Goal: Book appointment/travel/reservation

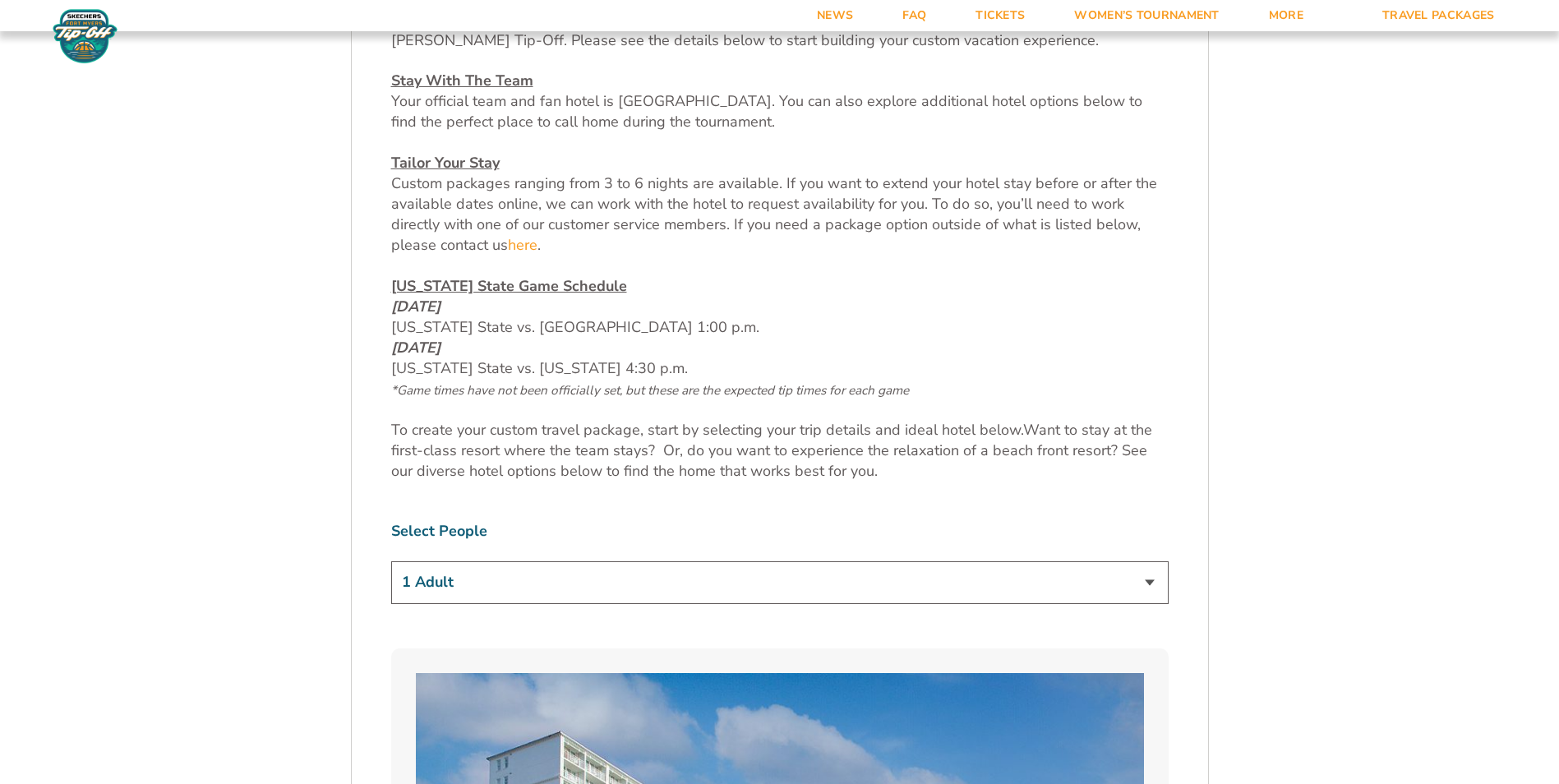
scroll to position [740, 0]
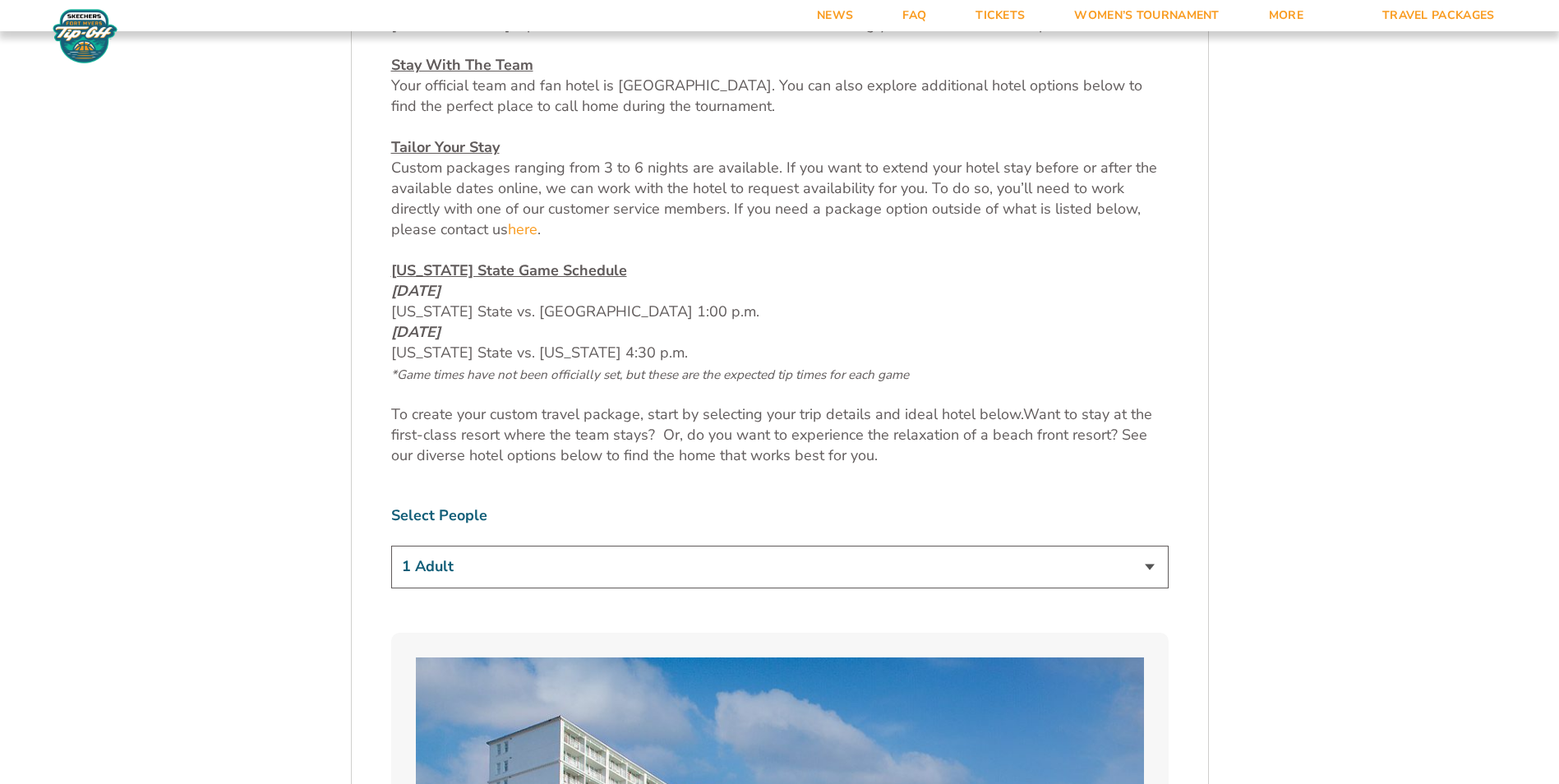
click at [744, 564] on select "1 Adult 2 Adults 3 Adults 4 Adults 2 Adults + 1 Child 2 Adults + 2 Children 2 A…" at bounding box center [780, 566] width 777 height 42
select select "2 Adults + 2 Children"
click at [391, 546] on select "1 Adult 2 Adults 3 Adults 4 Adults 2 Adults + 1 Child 2 Adults + 2 Children 2 A…" at bounding box center [780, 566] width 777 height 42
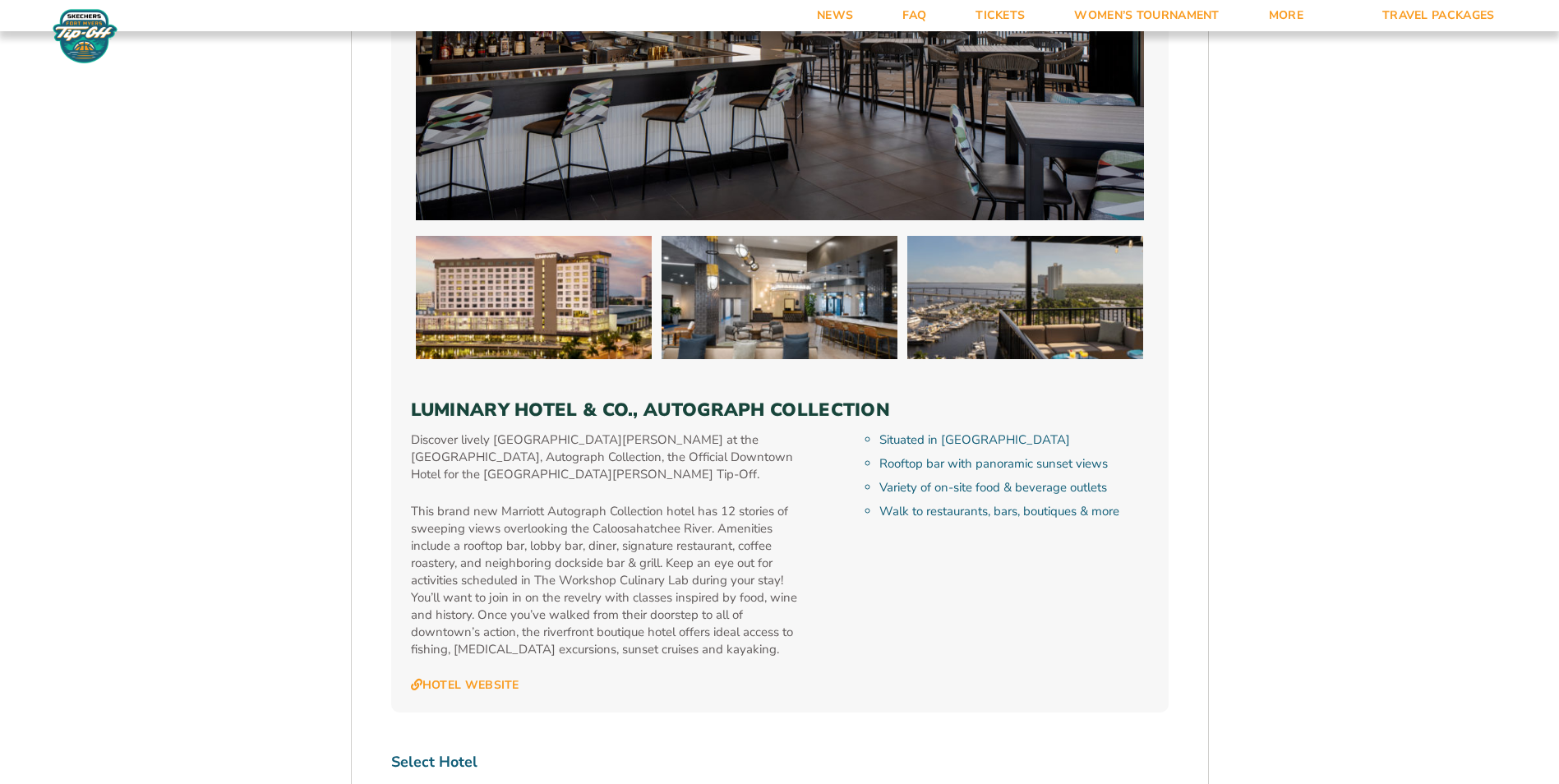
scroll to position [4849, 0]
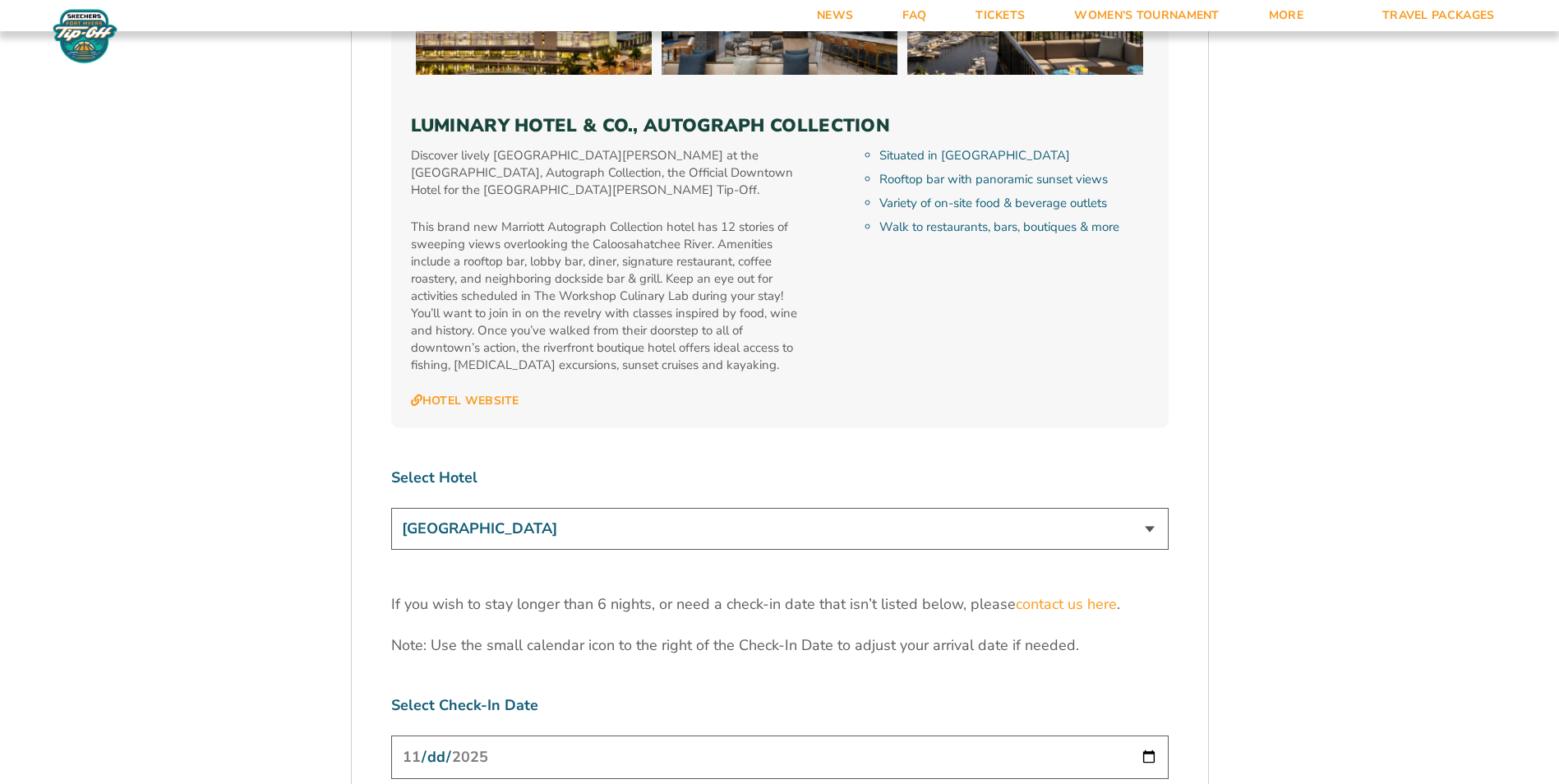
click at [1130, 736] on input "[DATE]" at bounding box center [780, 757] width 777 height 44
click at [1149, 736] on input "[DATE]" at bounding box center [780, 757] width 777 height 44
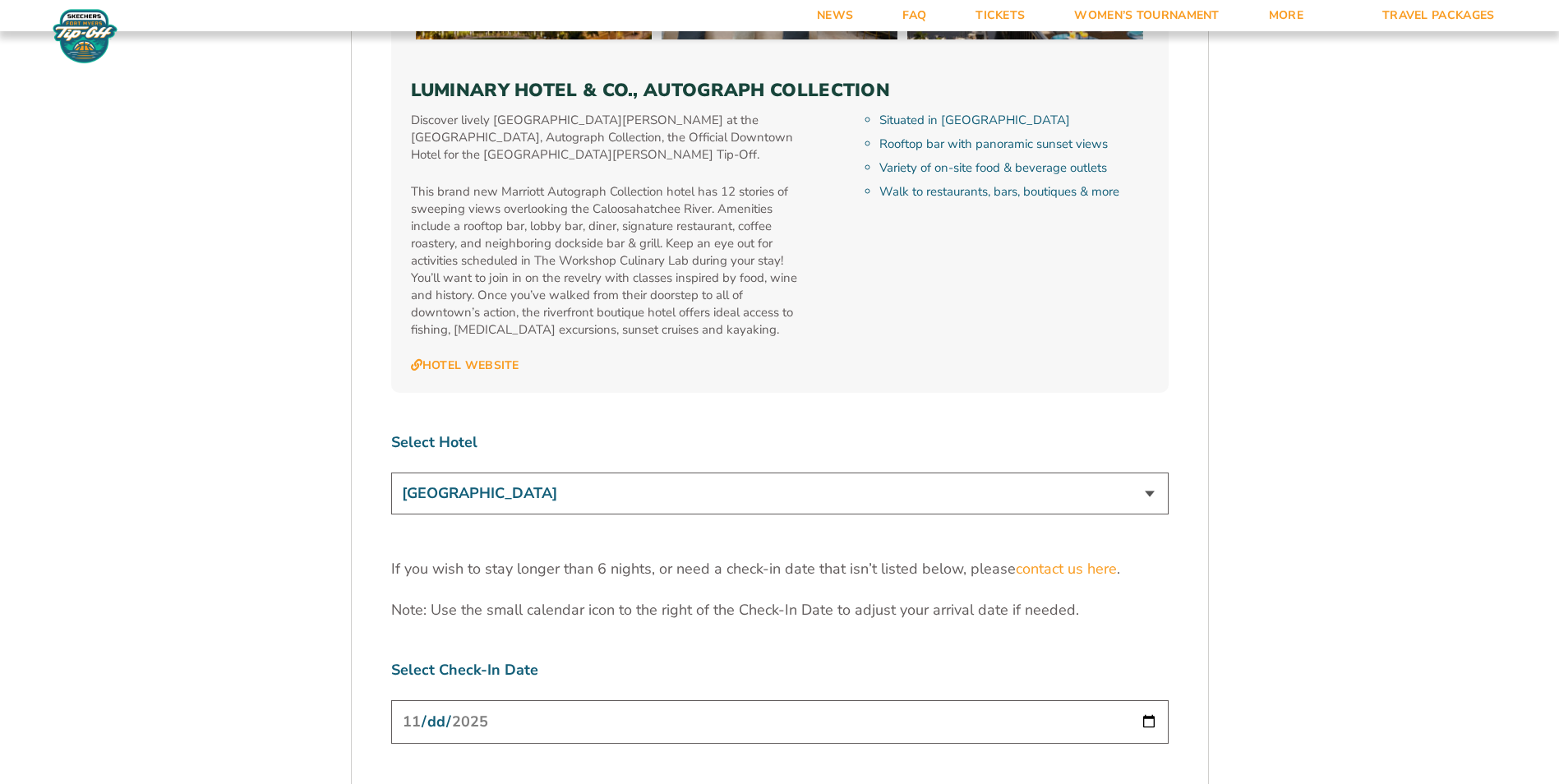
select select "6 Nights"
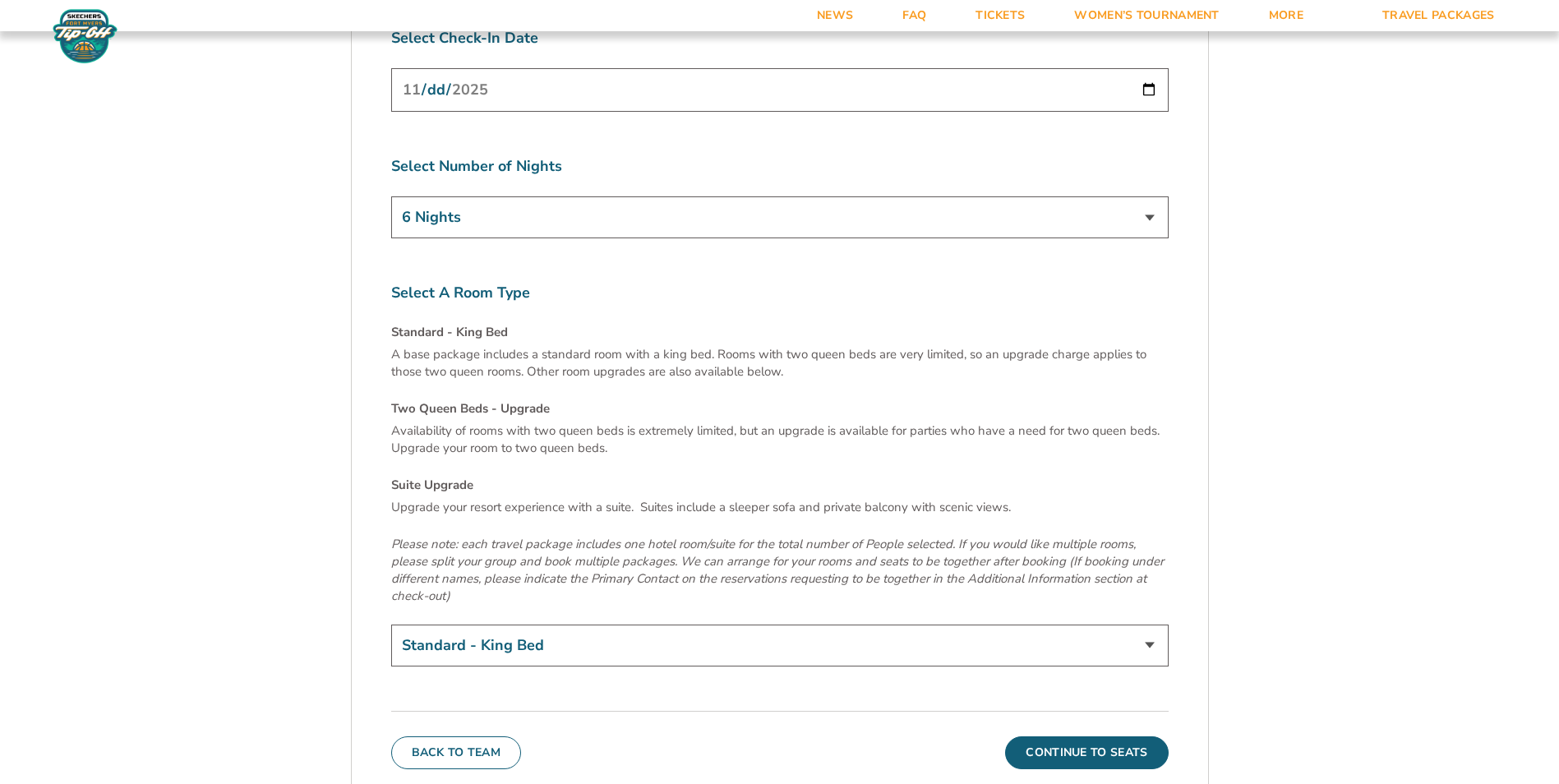
scroll to position [5541, 0]
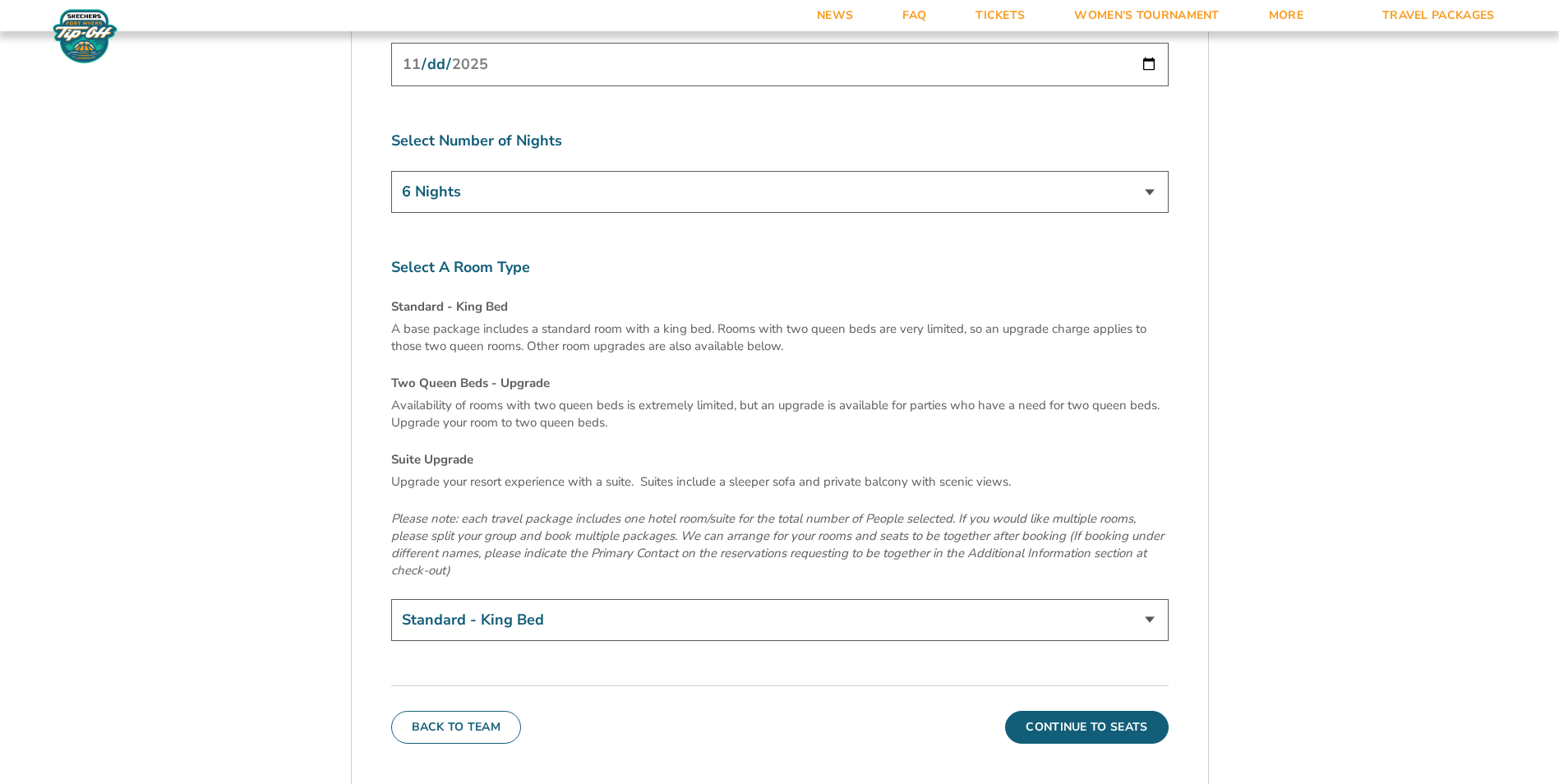
click at [1022, 599] on select "Standard - King Bed Two Queen Beds - Upgrade (+$15 per night) Suite Upgrade (+$…" at bounding box center [780, 620] width 777 height 42
select select "Suite Upgrade"
click at [391, 599] on select "Standard - King Bed Two Queen Beds - Upgrade (+$15 per night) Suite Upgrade (+$…" at bounding box center [780, 620] width 777 height 42
click at [1076, 711] on button "Continue To Seats" at bounding box center [1086, 727] width 163 height 33
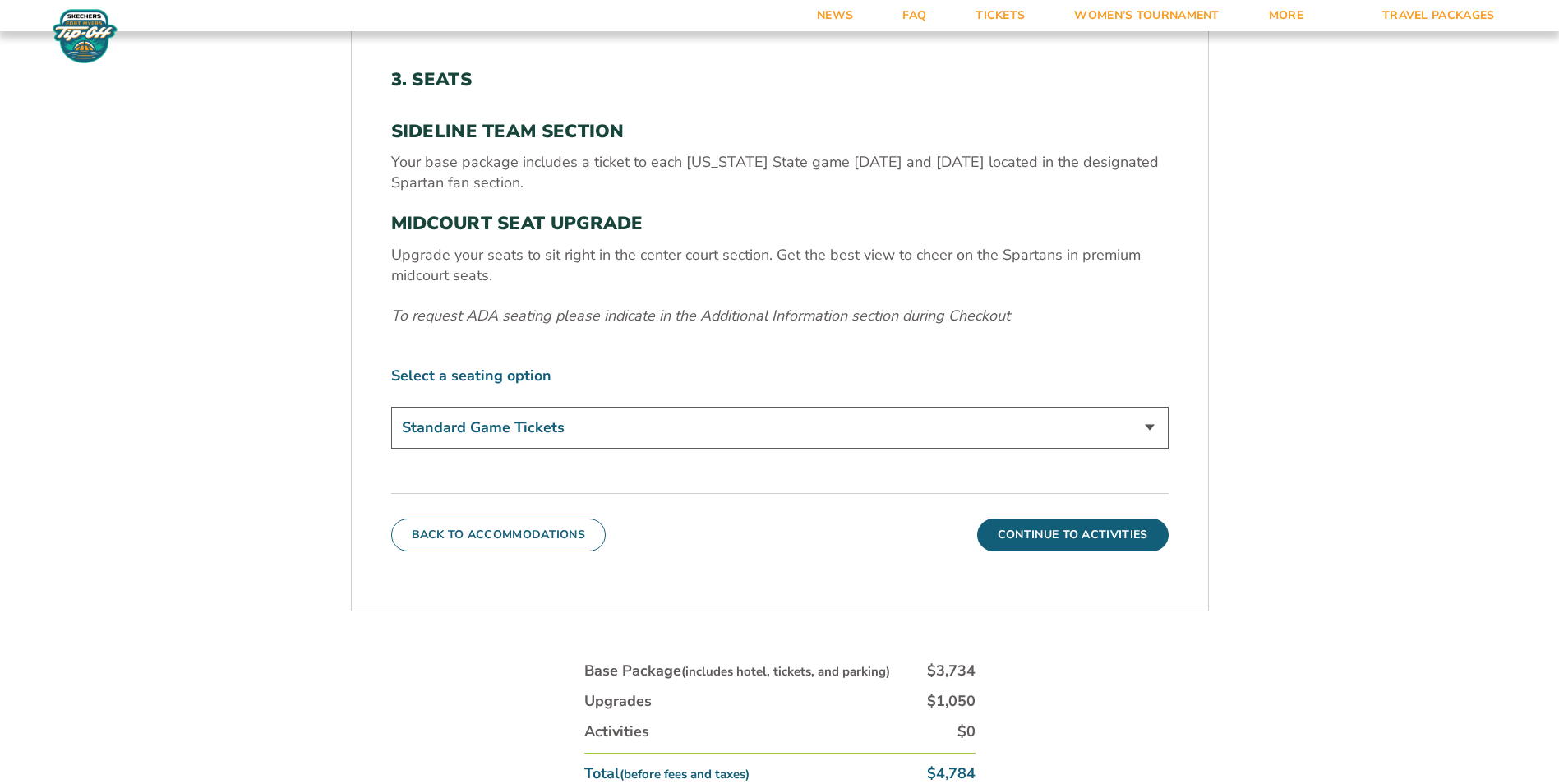
scroll to position [617, 0]
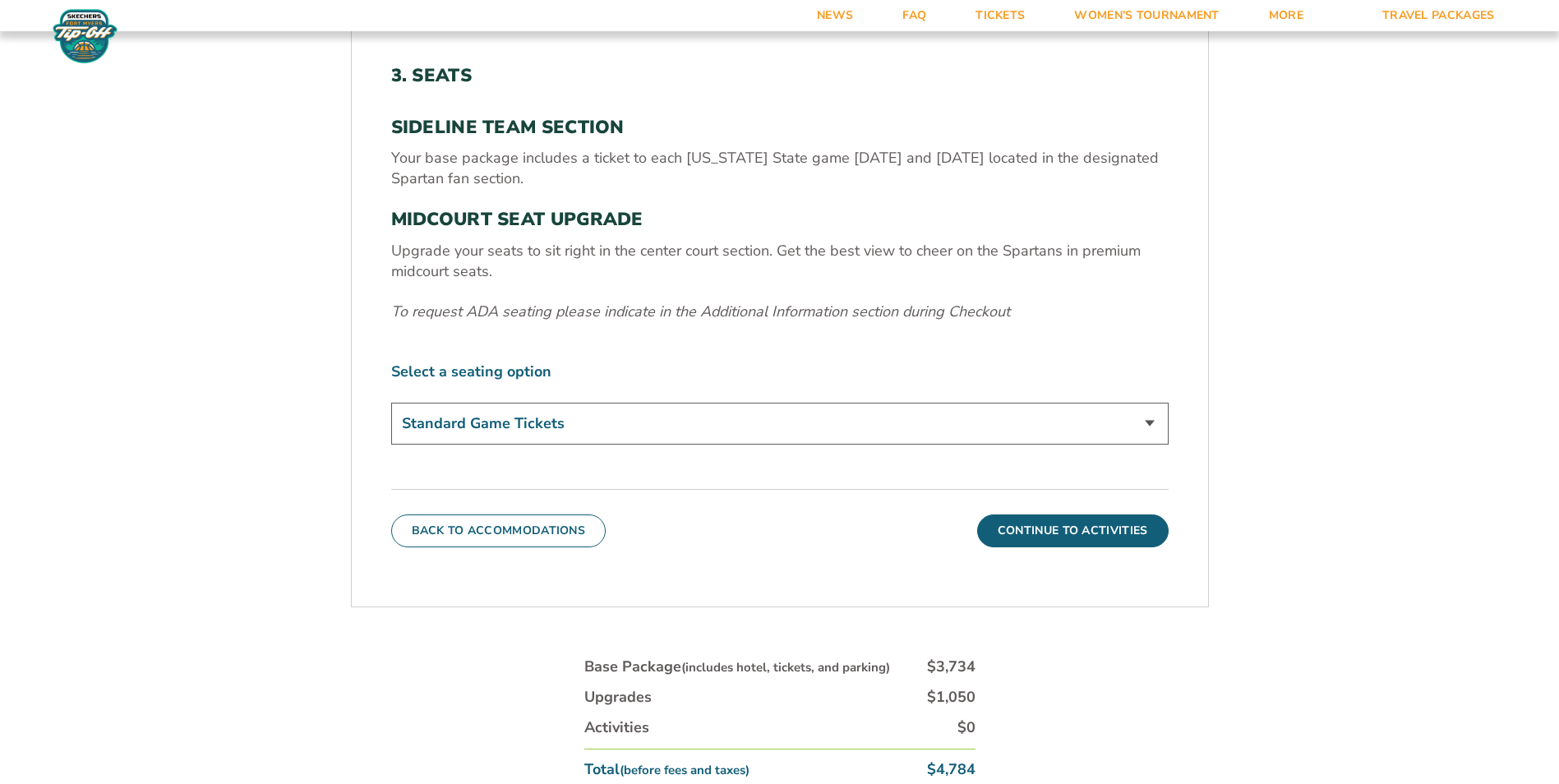
click at [588, 413] on select "Standard Game Tickets Midcourt Seat Upgrade (+$140 per person)" at bounding box center [780, 423] width 777 height 42
select select "Midcourt Seat Upgrade"
click at [391, 403] on select "Standard Game Tickets Midcourt Seat Upgrade (+$140 per person)" at bounding box center [780, 423] width 777 height 42
click at [1048, 532] on button "Continue To Activities" at bounding box center [1072, 531] width 191 height 33
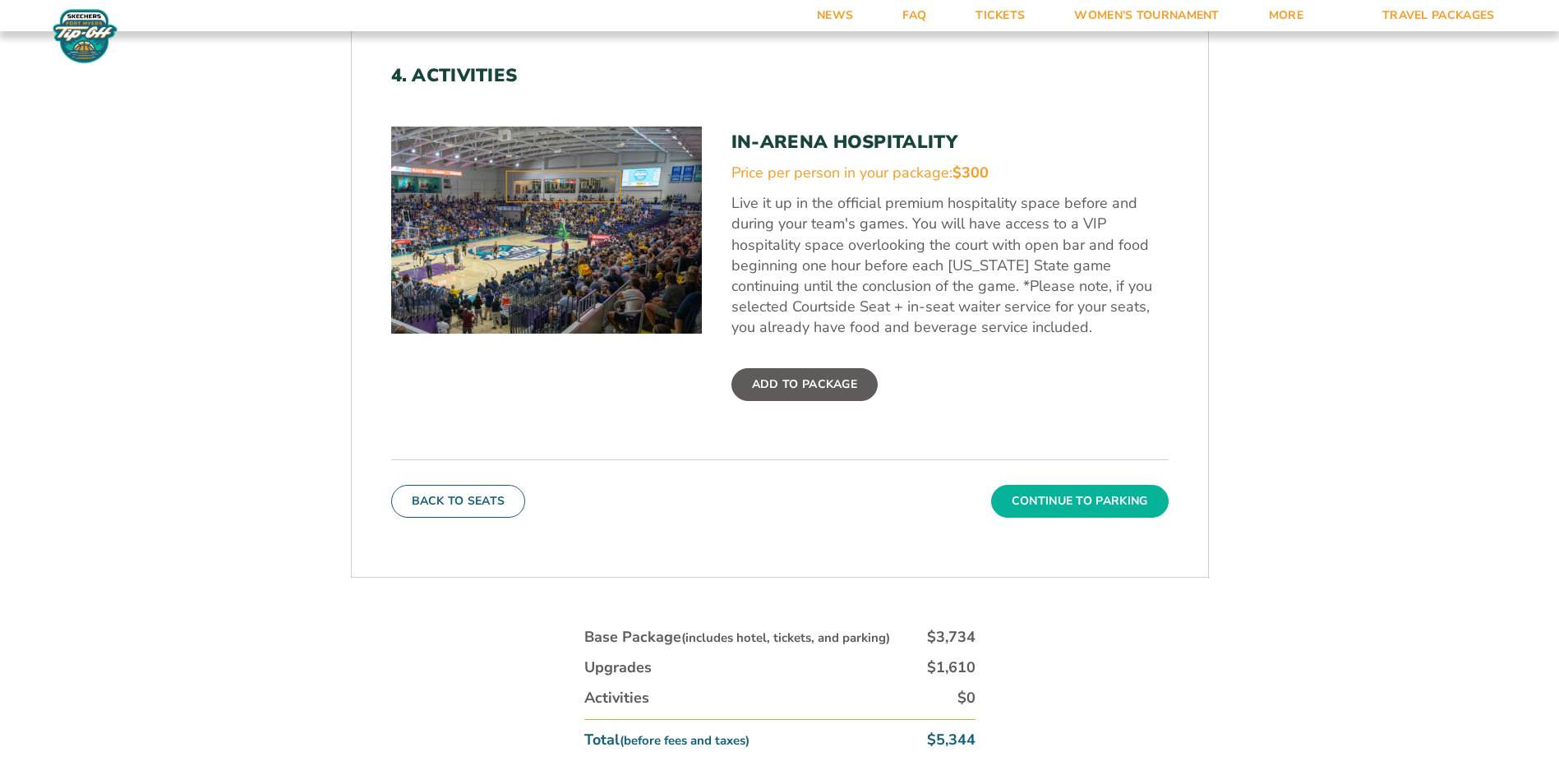
scroll to position [864, 0]
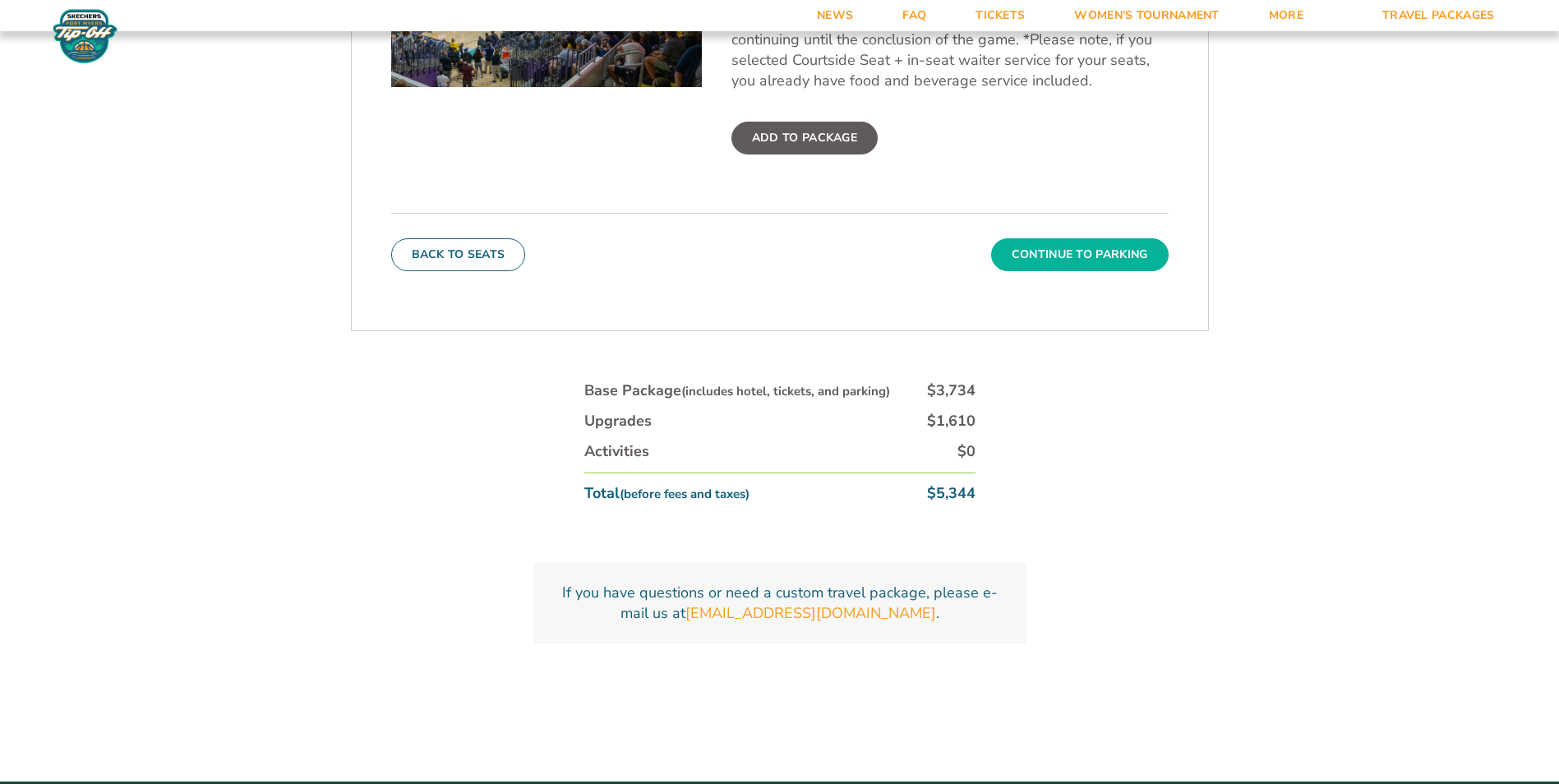
click at [1073, 264] on button "Continue To Parking" at bounding box center [1080, 255] width 178 height 33
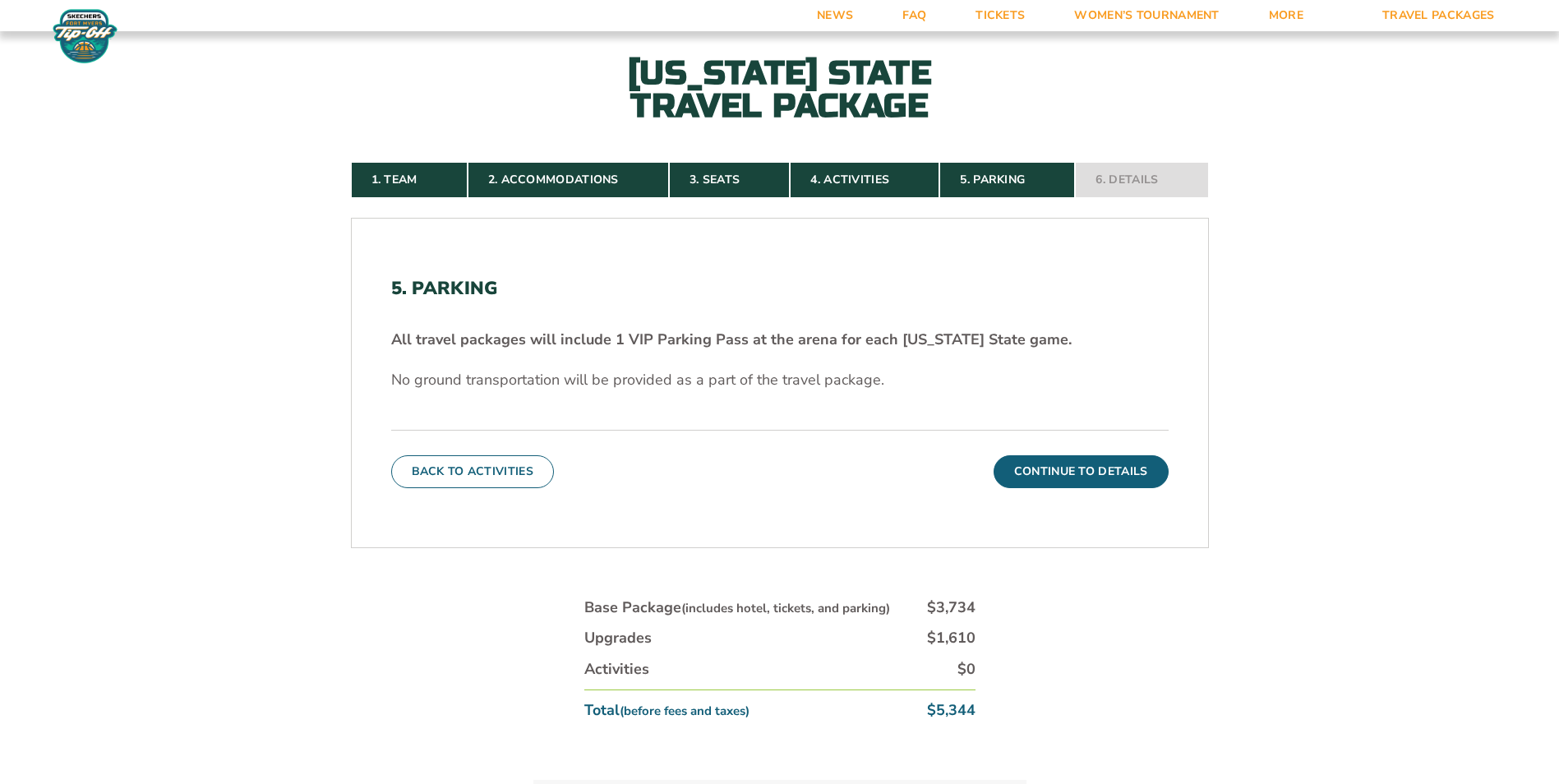
scroll to position [453, 0]
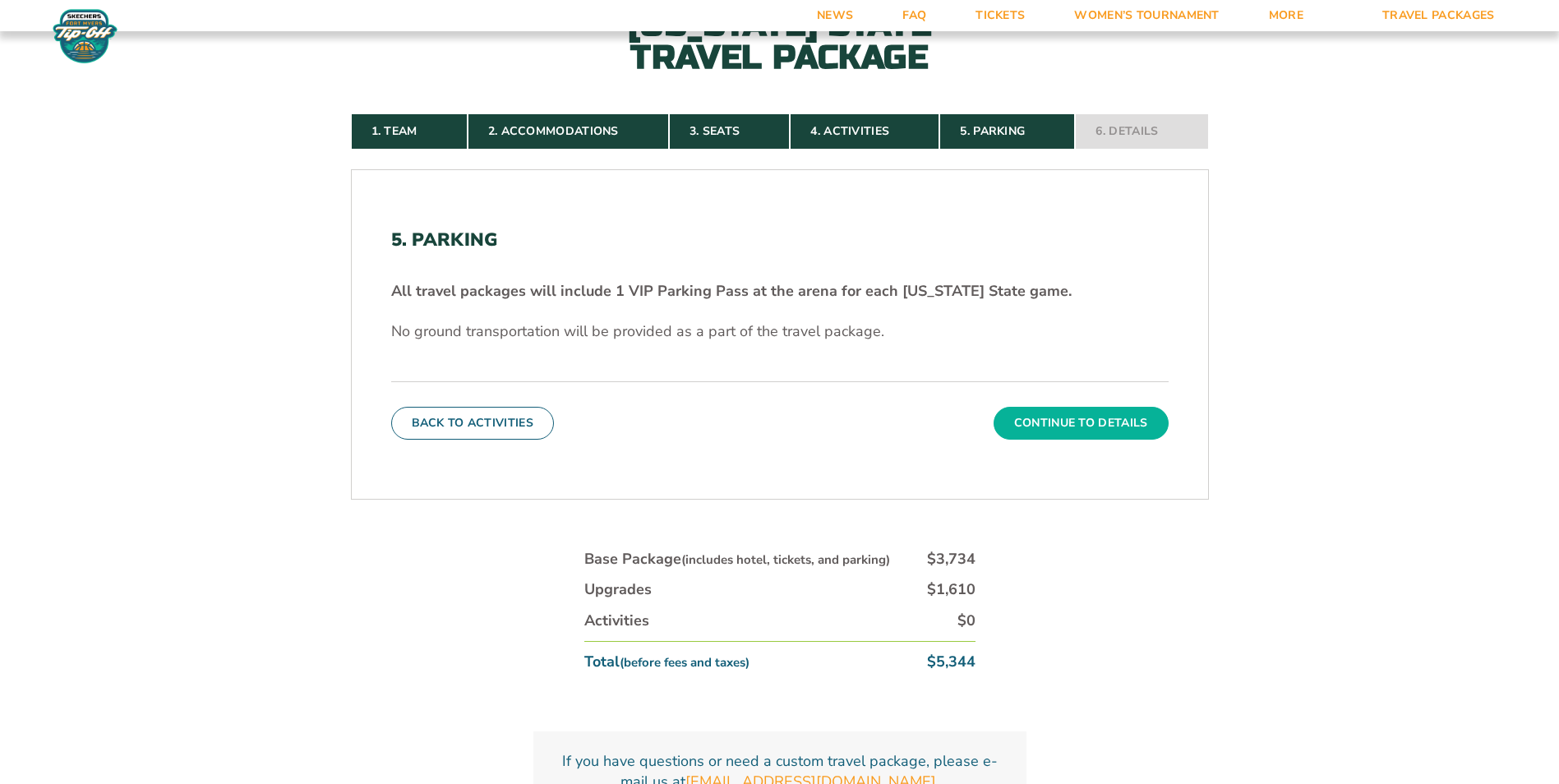
click at [1012, 419] on button "Continue To Details" at bounding box center [1081, 423] width 175 height 33
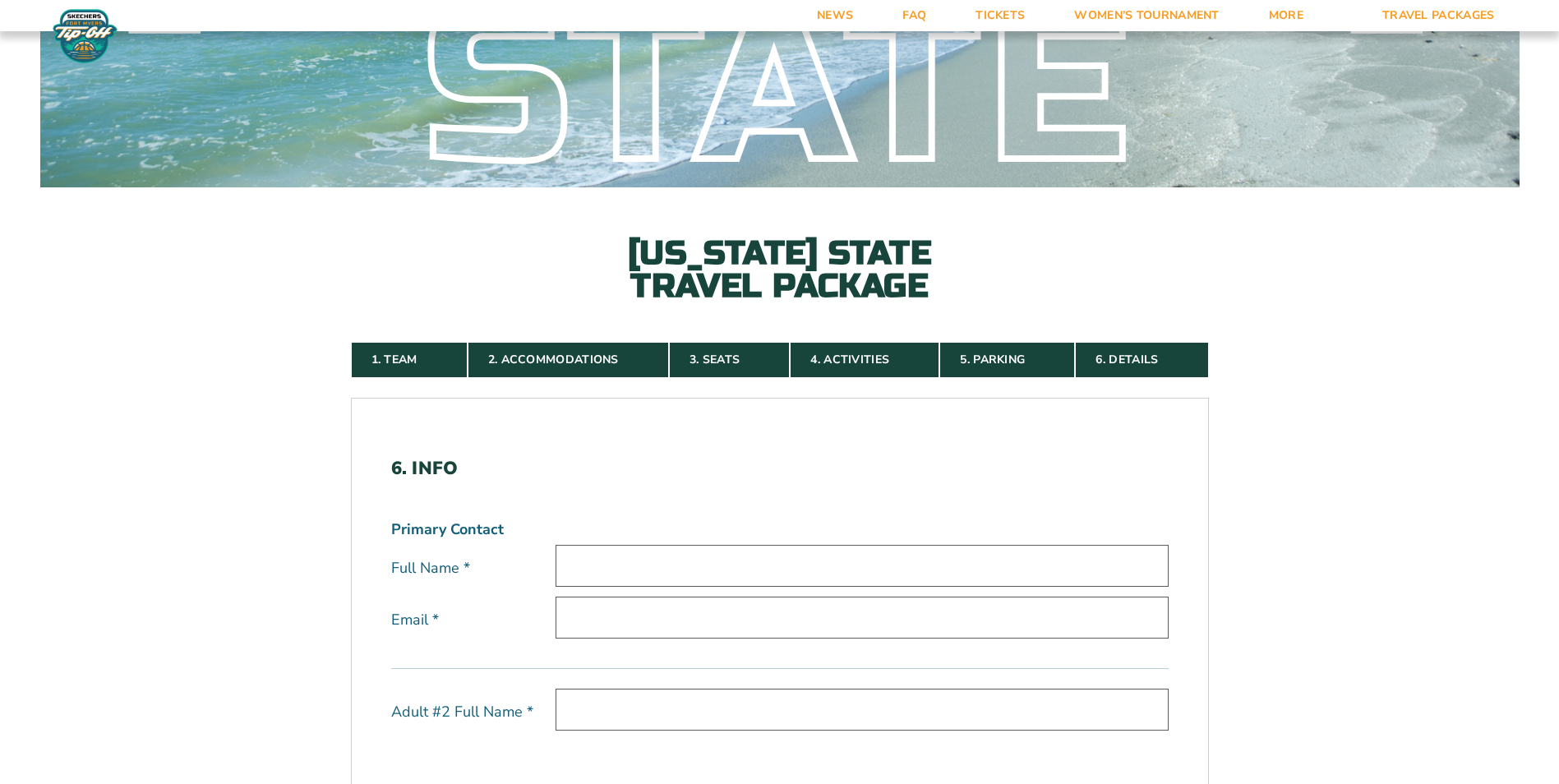
scroll to position [493, 0]
